Goal: Task Accomplishment & Management: Use online tool/utility

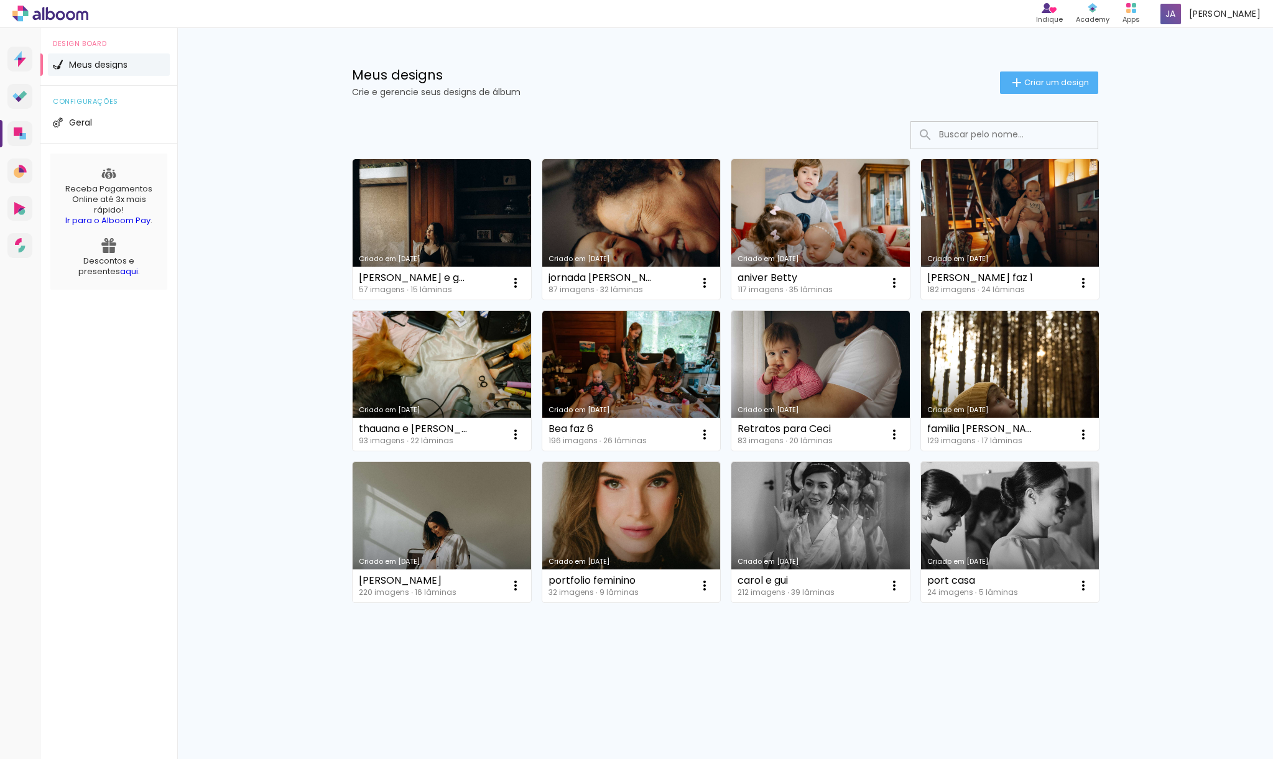
click at [834, 192] on link "Criado em [DATE]" at bounding box center [820, 229] width 178 height 141
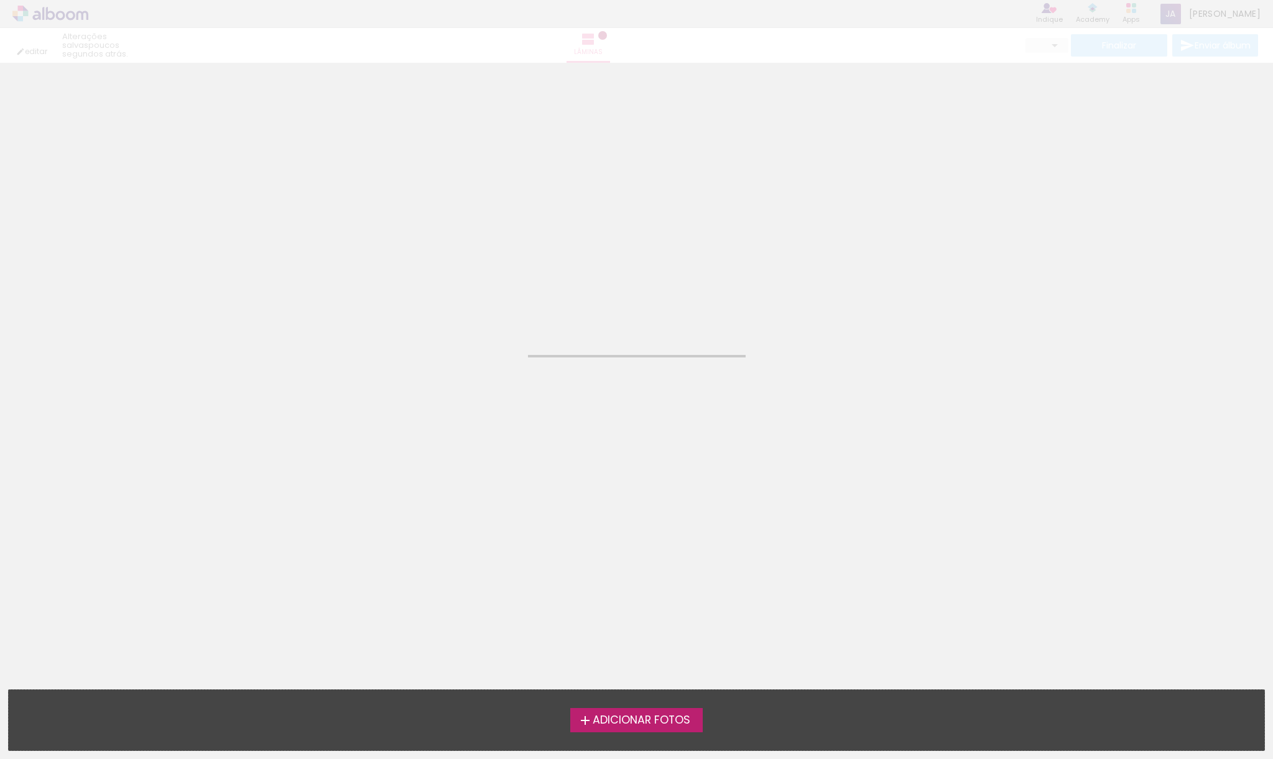
click at [834, 192] on neon-animated-pages "Confirmar Cancelar" at bounding box center [636, 411] width 1273 height 696
